Goal: Task Accomplishment & Management: Use online tool/utility

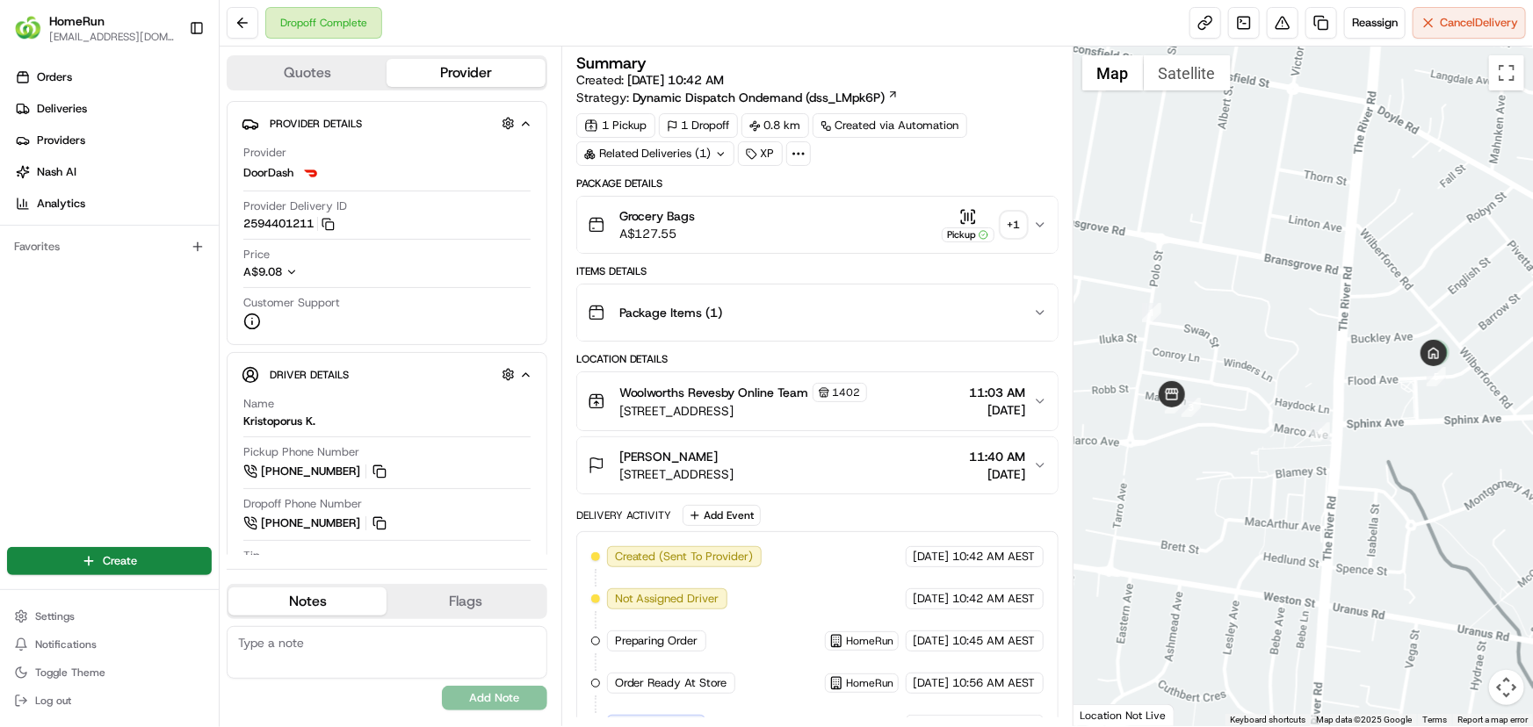
scroll to position [365, 0]
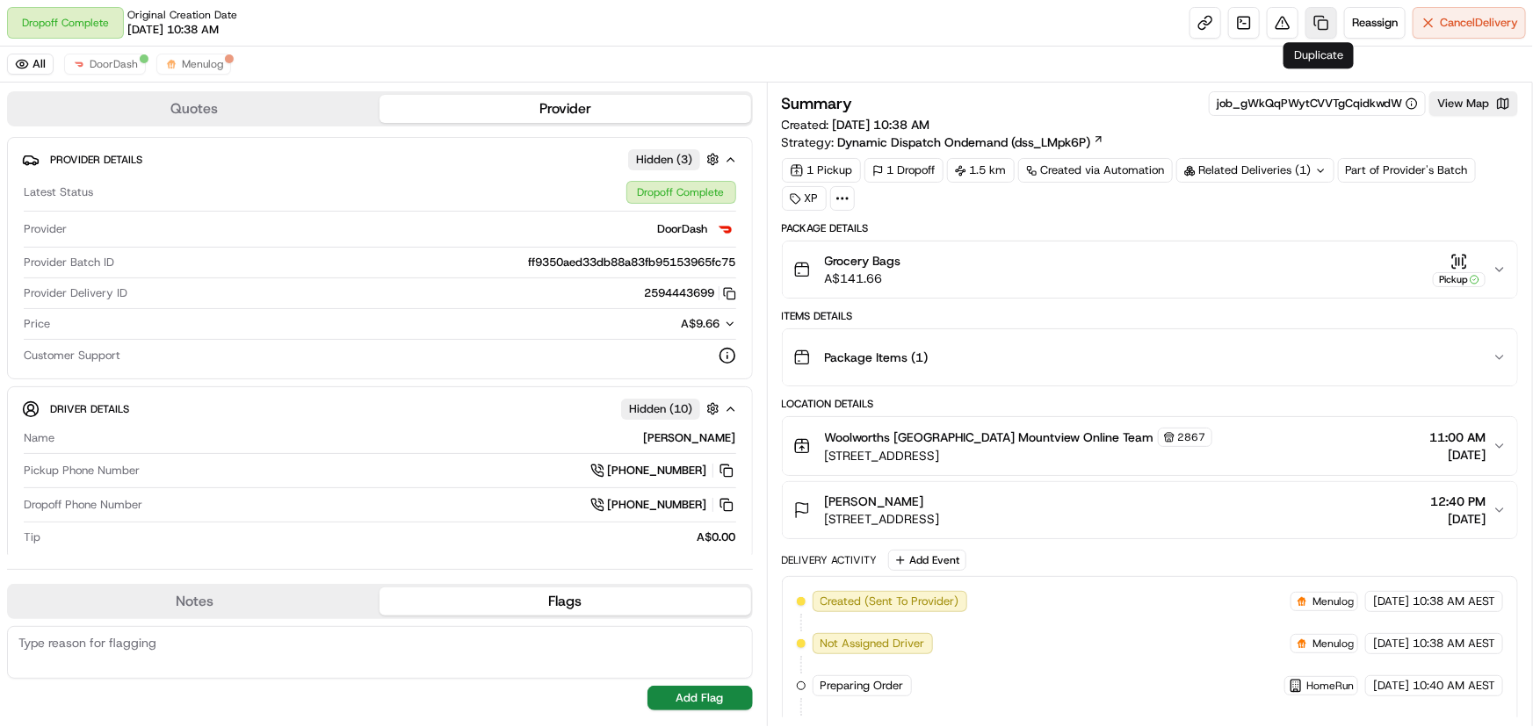
click at [1319, 20] on link at bounding box center [1321, 23] width 32 height 32
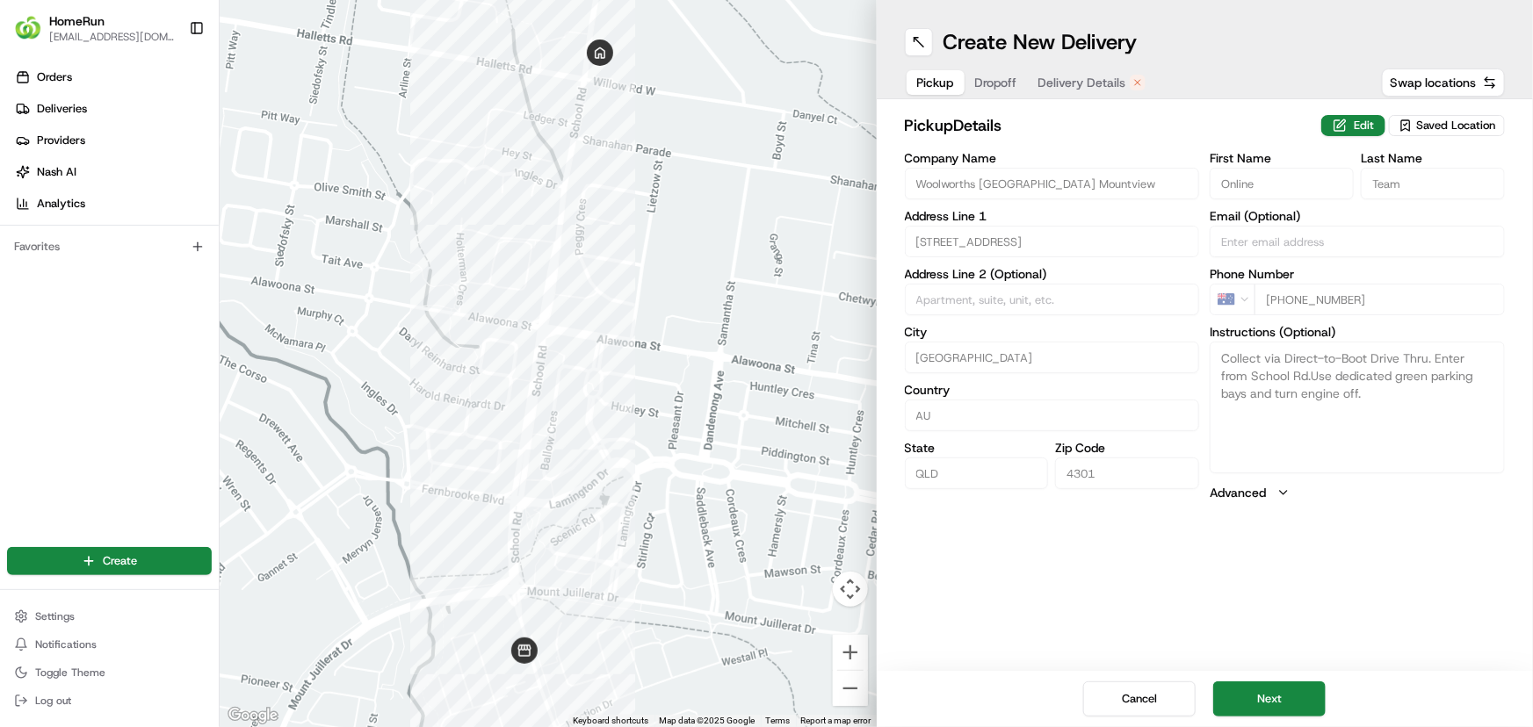
click at [1001, 81] on span "Dropoff" at bounding box center [996, 83] width 42 height 18
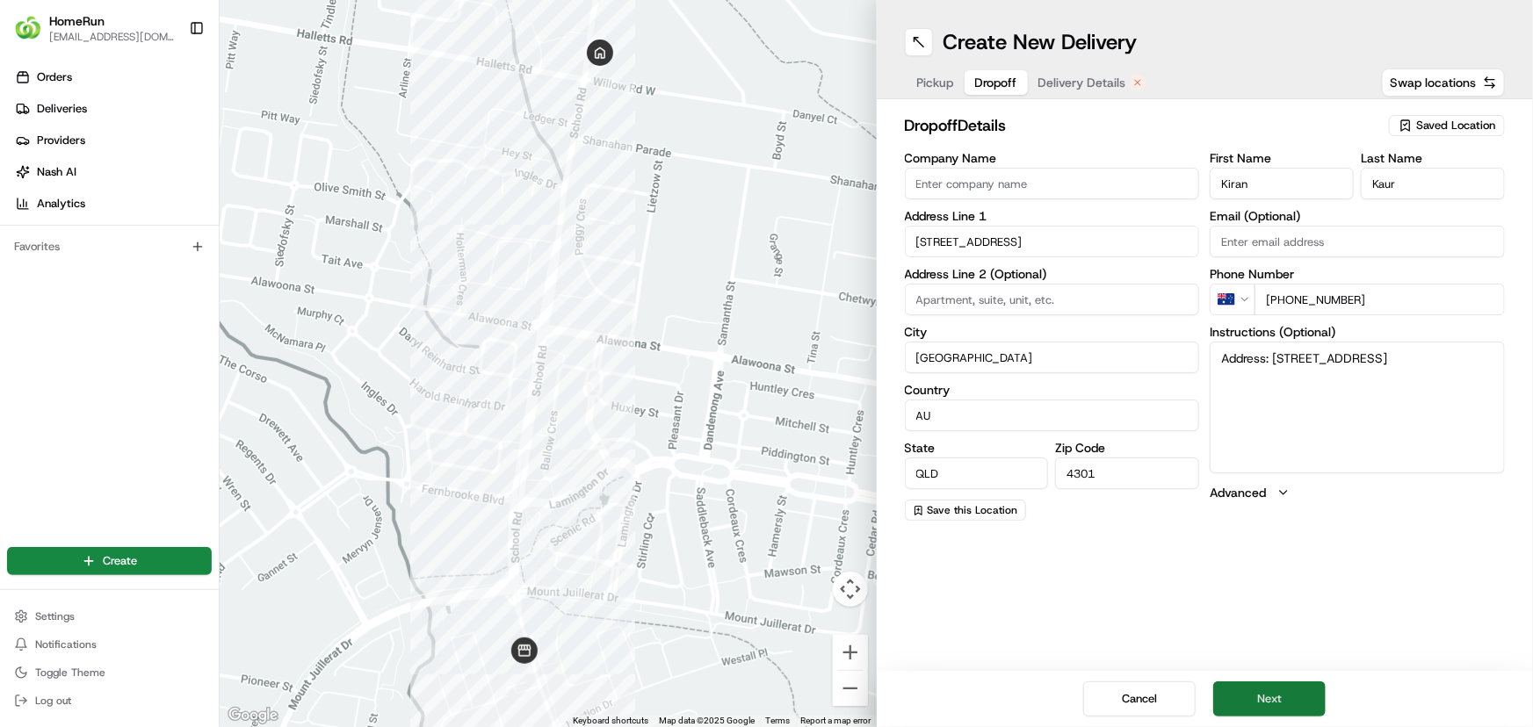
click at [1281, 695] on button "Next" at bounding box center [1269, 699] width 112 height 35
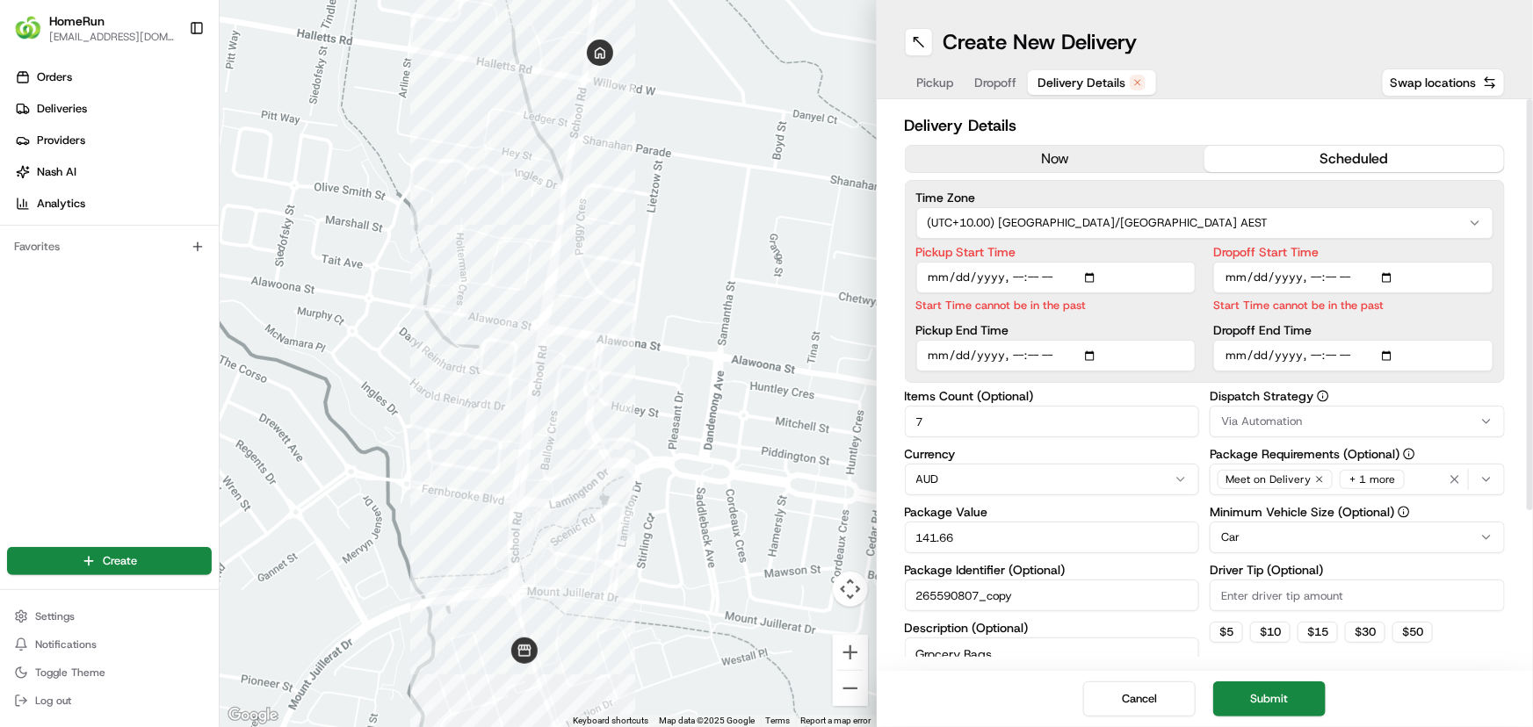
click at [1090, 153] on button "now" at bounding box center [1056, 159] width 300 height 26
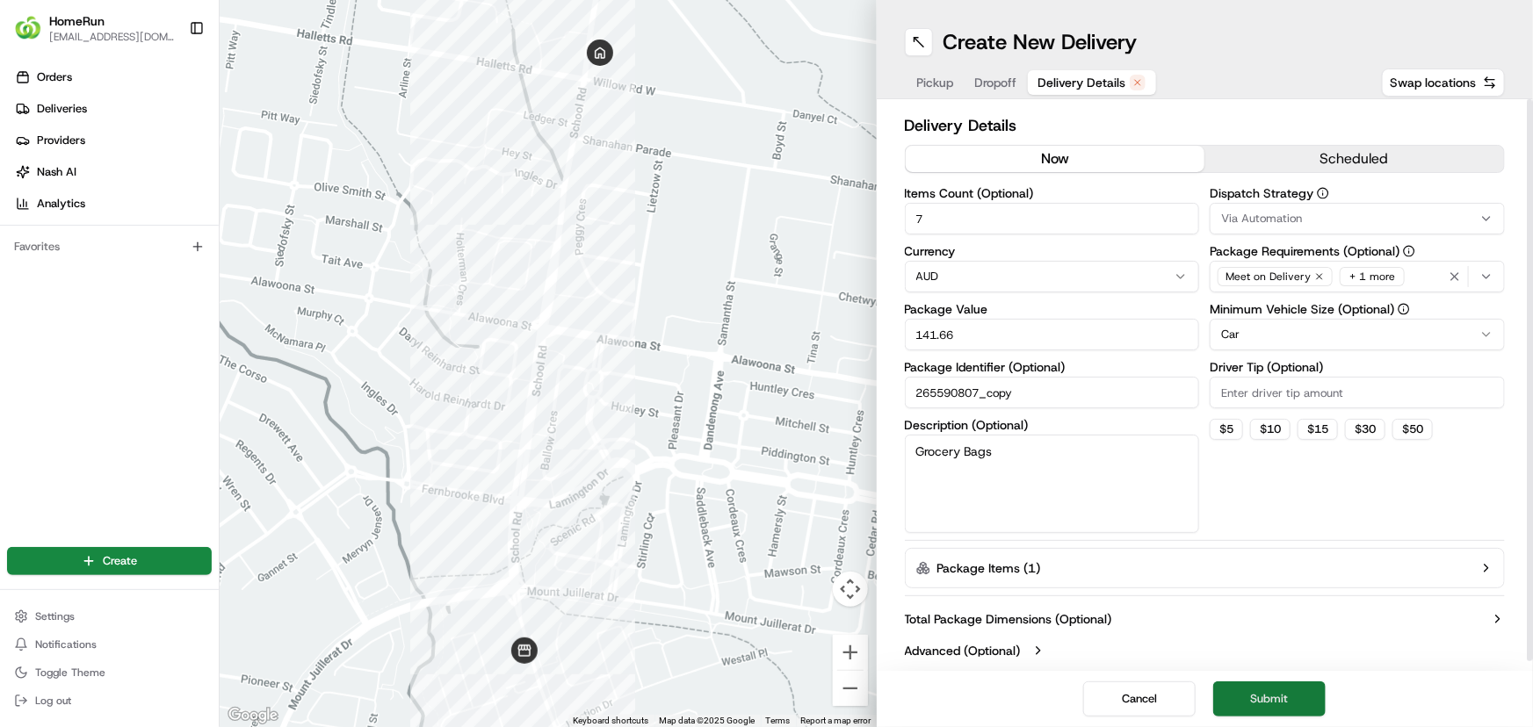
click at [1267, 701] on button "Submit" at bounding box center [1269, 699] width 112 height 35
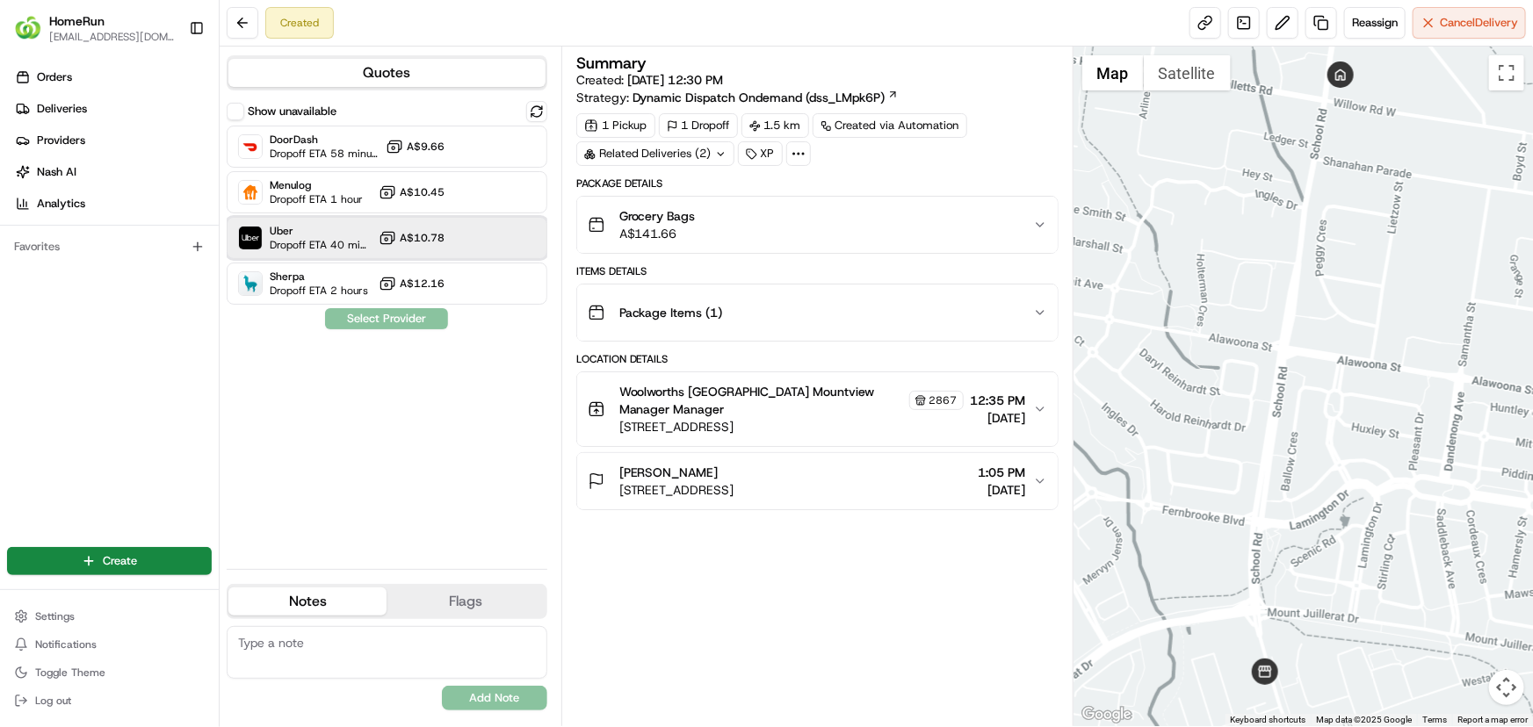
click at [336, 249] on span "Dropoff ETA 40 minutes" at bounding box center [321, 245] width 102 height 14
click at [369, 319] on button "Assign Provider" at bounding box center [386, 318] width 125 height 21
